Goal: Transaction & Acquisition: Purchase product/service

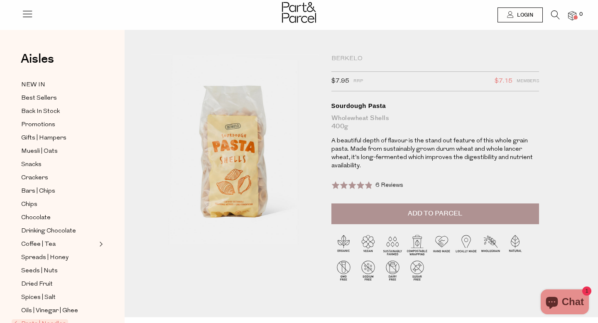
click at [372, 214] on button "Add to Parcel" at bounding box center [436, 214] width 208 height 21
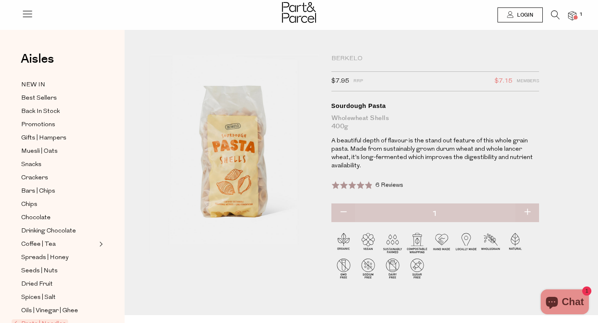
click at [348, 56] on div "Berkelo" at bounding box center [436, 59] width 208 height 8
click at [334, 61] on div "Berkelo" at bounding box center [436, 59] width 208 height 8
click at [348, 59] on div "Berkelo" at bounding box center [436, 59] width 208 height 8
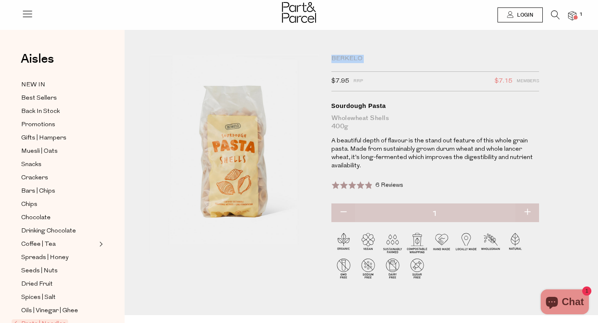
click at [339, 61] on div "Berkelo" at bounding box center [436, 59] width 208 height 8
click at [343, 55] on div "Berkelo" at bounding box center [436, 59] width 208 height 8
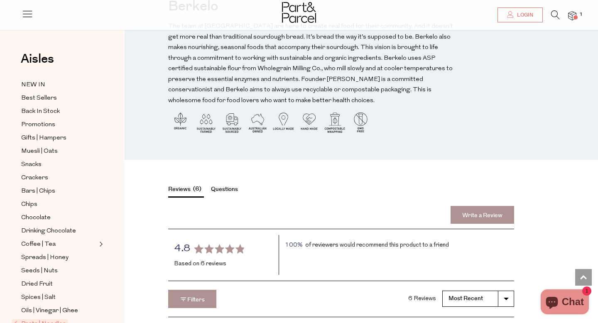
scroll to position [978, 0]
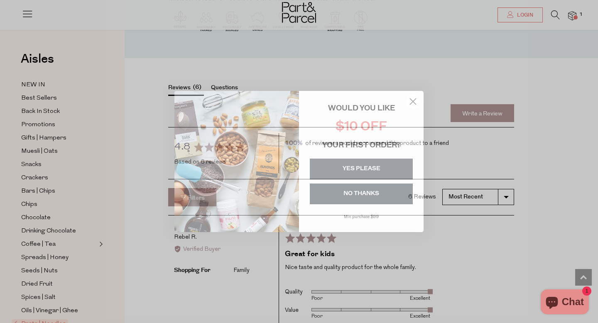
click at [415, 98] on circle "Close dialog" at bounding box center [413, 102] width 14 height 14
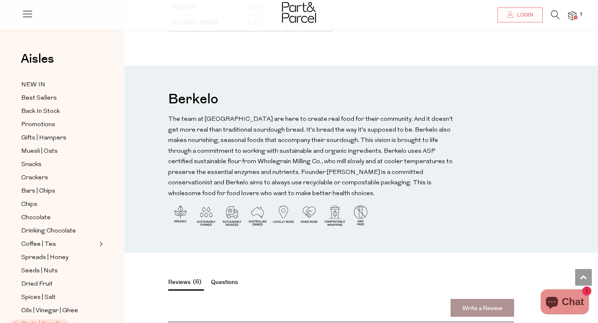
scroll to position [782, 0]
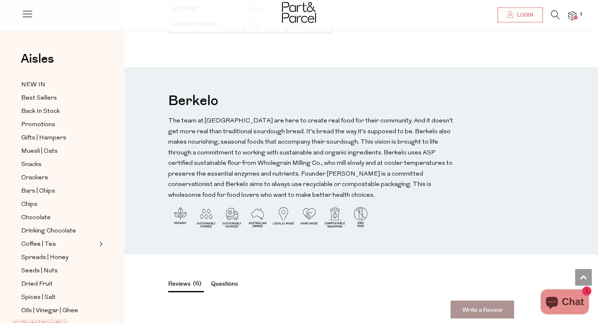
click at [194, 94] on h3 "Berkelo" at bounding box center [193, 100] width 50 height 25
drag, startPoint x: 222, startPoint y: 94, endPoint x: 151, endPoint y: 95, distance: 71.5
click at [151, 95] on div "Berkelo The team at Berkelo are here to create real food for their community. A…" at bounding box center [362, 160] width 474 height 187
copy h3 "Berkelo"
click at [560, 15] on li "1" at bounding box center [568, 15] width 17 height 11
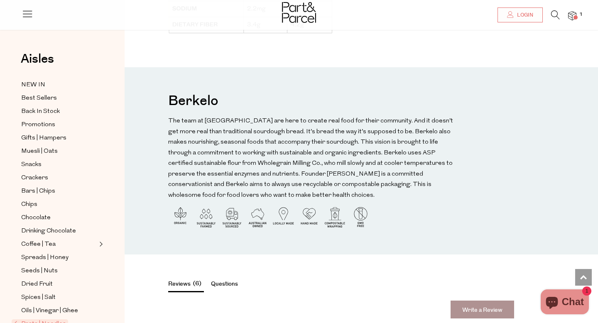
click at [555, 15] on icon at bounding box center [555, 14] width 9 height 9
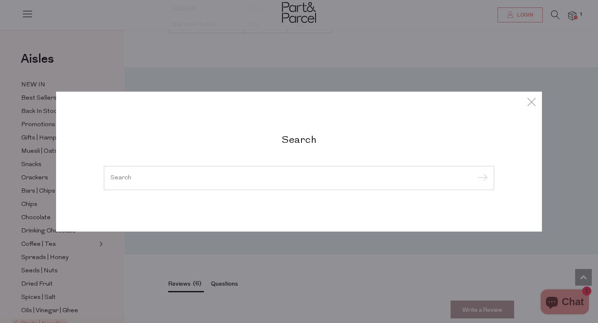
paste input "Berkelo"
type input "Berkelo"
click at [475, 172] on input "submit" at bounding box center [481, 178] width 12 height 12
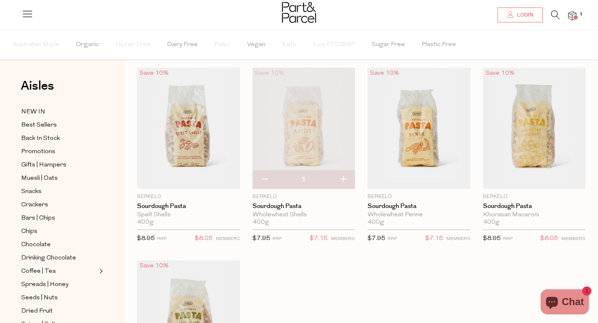
scroll to position [16, 0]
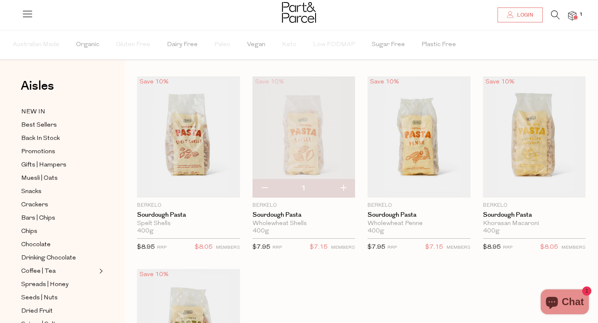
click at [286, 290] on div "Save 10% 1 Add To Parcel Berkelo Sourdough Pasta Spelt Shells 400g {{max_qty_me…" at bounding box center [355, 269] width 461 height 386
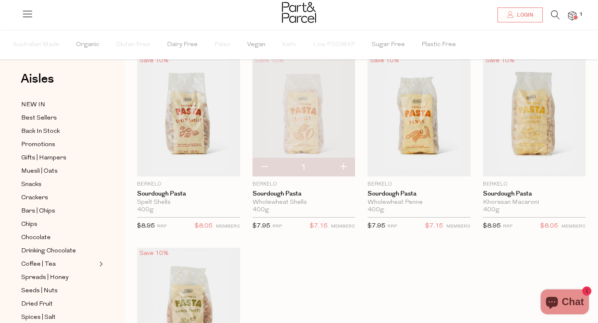
scroll to position [0, 0]
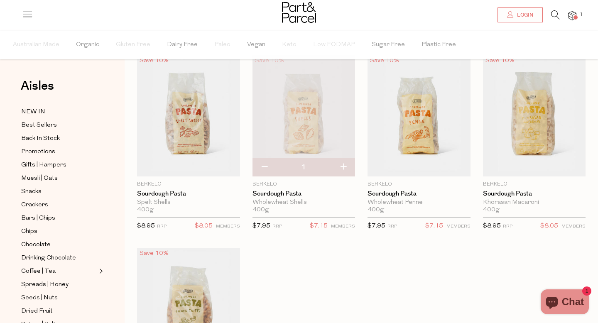
click at [29, 15] on icon at bounding box center [28, 14] width 12 height 12
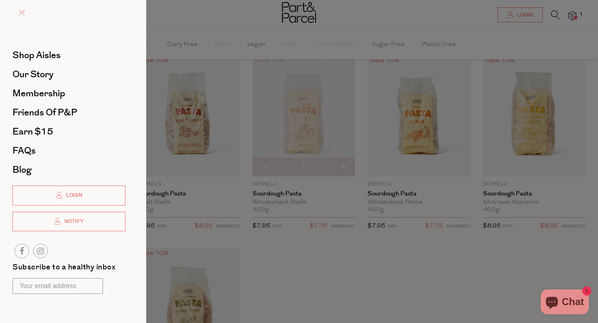
click at [21, 10] on span at bounding box center [22, 13] width 6 height 6
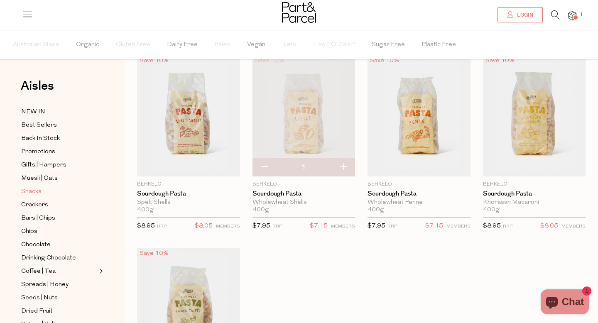
click at [35, 191] on span "Snacks" at bounding box center [31, 192] width 20 height 10
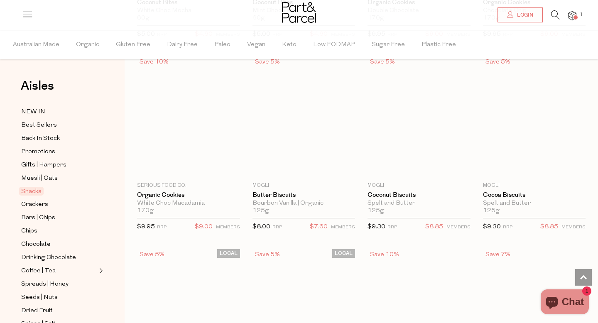
scroll to position [1797, 0]
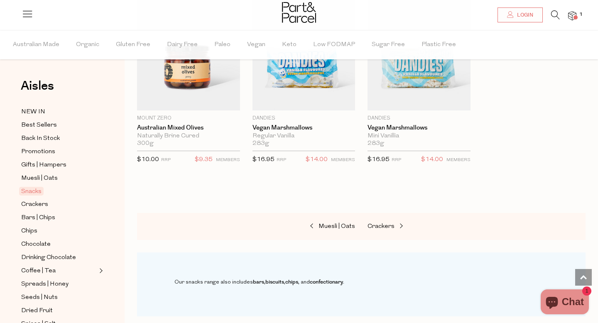
scroll to position [3414, 0]
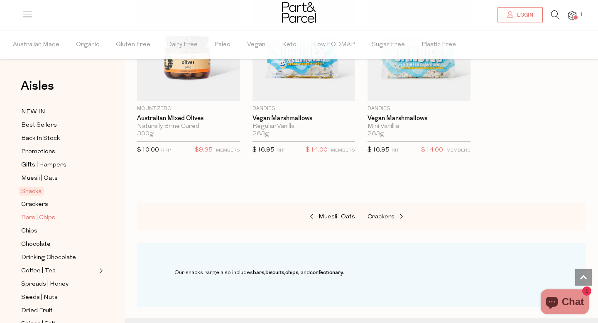
click at [35, 216] on span "Bars | Chips" at bounding box center [38, 218] width 34 height 10
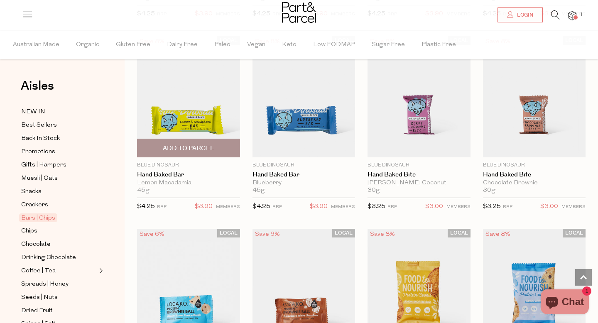
scroll to position [1237, 0]
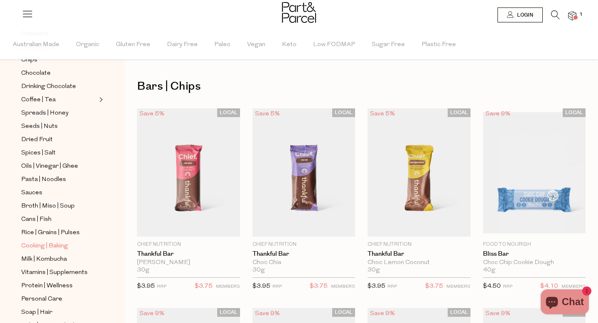
scroll to position [164, 0]
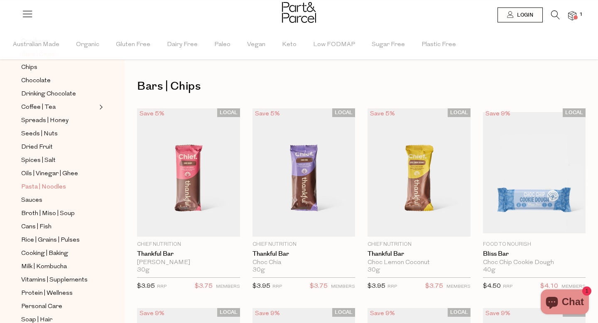
click at [52, 188] on span "Pasta | Noodles" at bounding box center [43, 187] width 45 height 10
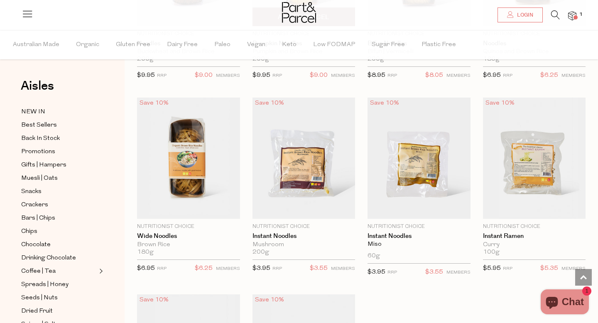
scroll to position [2149, 0]
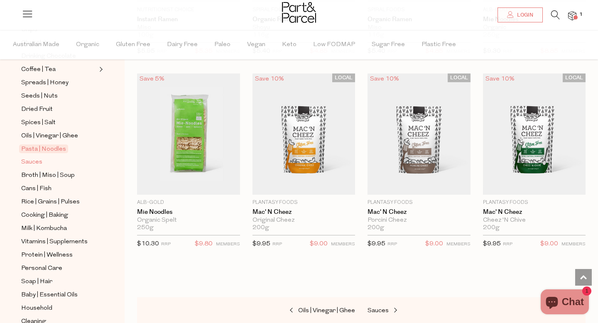
scroll to position [203, 0]
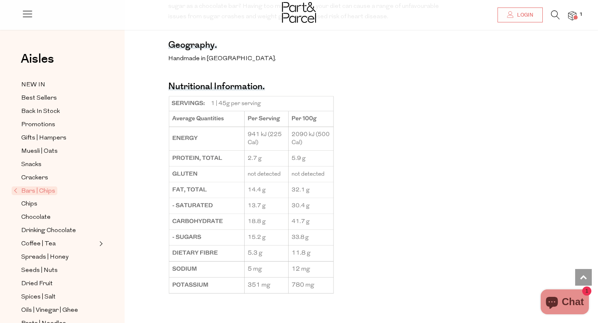
scroll to position [561, 0]
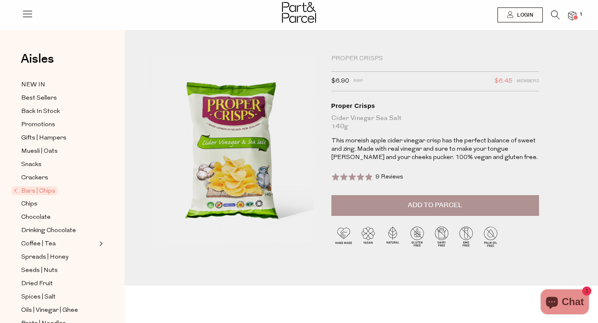
click at [389, 204] on button "Add to Parcel" at bounding box center [436, 205] width 208 height 21
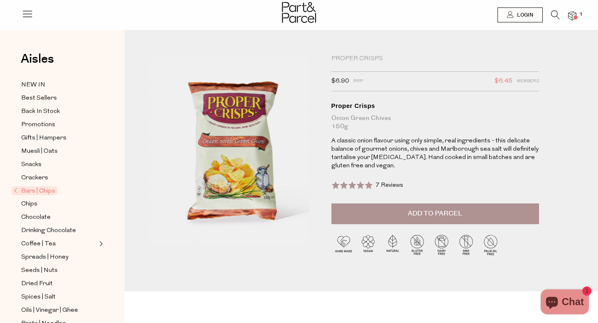
click at [383, 219] on button "Add to Parcel" at bounding box center [436, 214] width 208 height 21
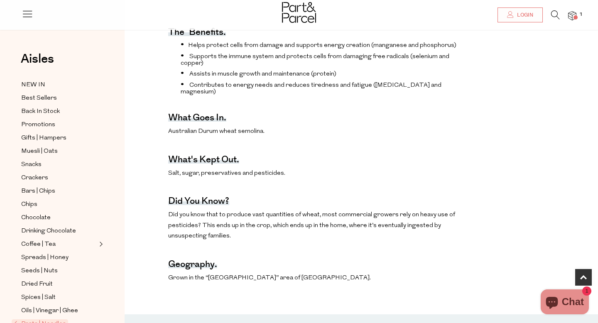
scroll to position [354, 0]
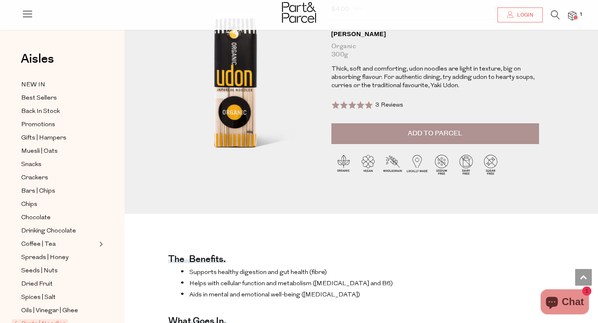
scroll to position [15, 0]
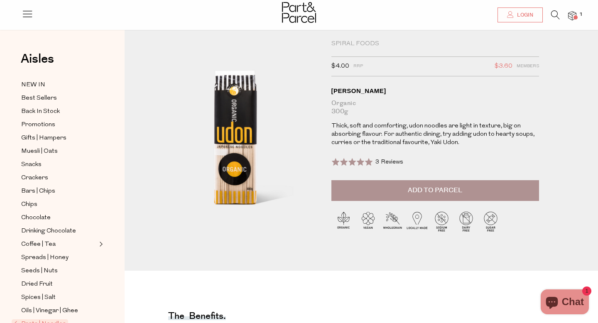
click at [420, 195] on button "Add to Parcel" at bounding box center [436, 190] width 208 height 21
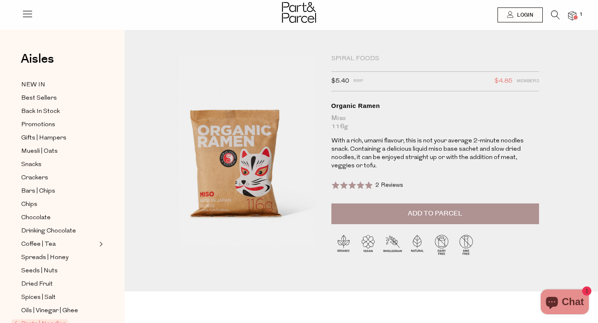
click at [390, 211] on button "Add to Parcel" at bounding box center [436, 214] width 208 height 21
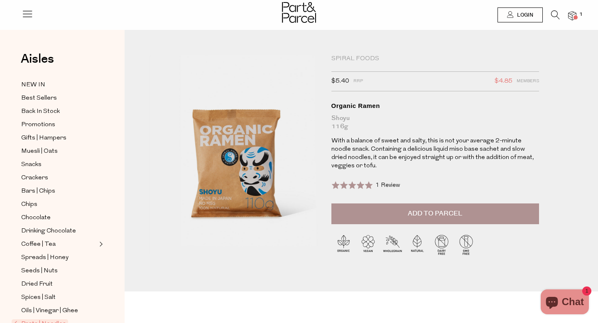
click at [418, 211] on span "Add to Parcel" at bounding box center [435, 214] width 54 height 10
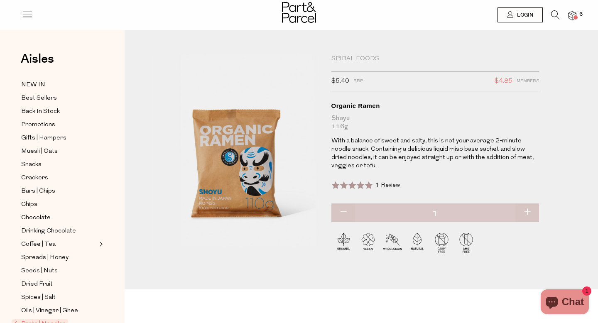
click at [575, 15] on span at bounding box center [576, 17] width 4 height 4
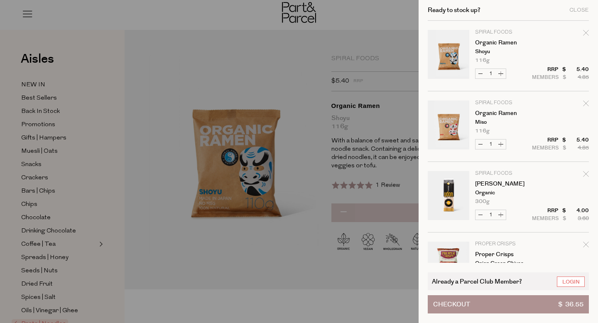
scroll to position [254, 0]
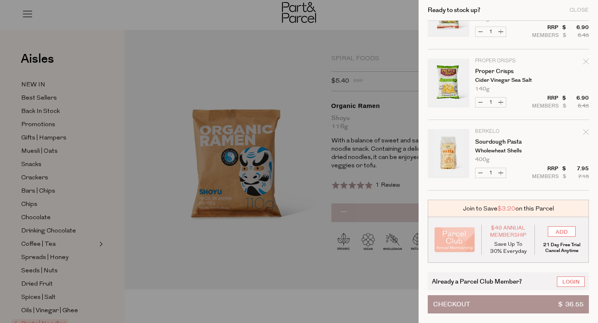
click at [104, 144] on div at bounding box center [299, 161] width 598 height 323
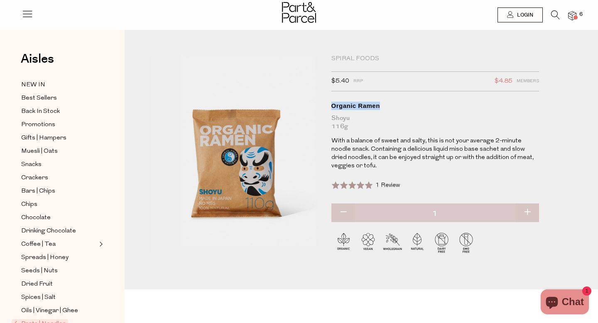
drag, startPoint x: 383, startPoint y: 106, endPoint x: 329, endPoint y: 103, distance: 53.2
click at [329, 103] on div "Spiral Foods $5.40 RRP $4.85 Members Available: In Stock Organic Ramen Shoyu 11…" at bounding box center [434, 162] width 218 height 214
copy div "Organic Ramen"
click at [570, 7] on div at bounding box center [299, 13] width 598 height 27
click at [574, 15] on img at bounding box center [572, 16] width 8 height 10
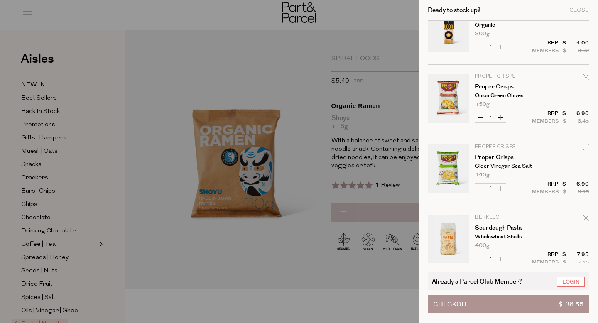
scroll to position [70, 0]
